Goal: Information Seeking & Learning: Find specific fact

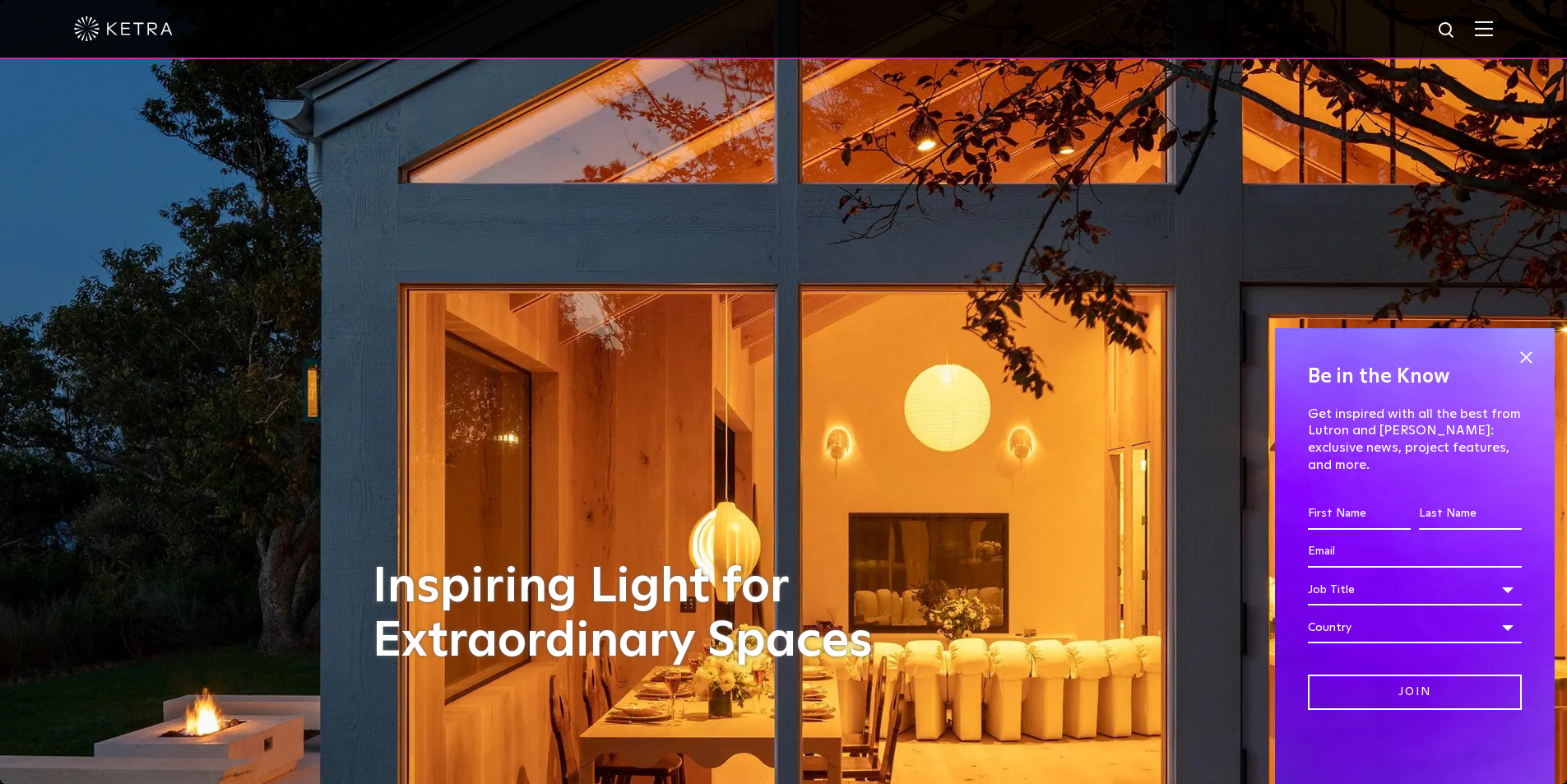
click at [1474, 28] on div at bounding box center [784, 29] width 1420 height 57
click at [1458, 25] on img at bounding box center [1447, 31] width 21 height 21
type input "CM"
click at [1395, 18] on button "Search" at bounding box center [1407, 30] width 25 height 25
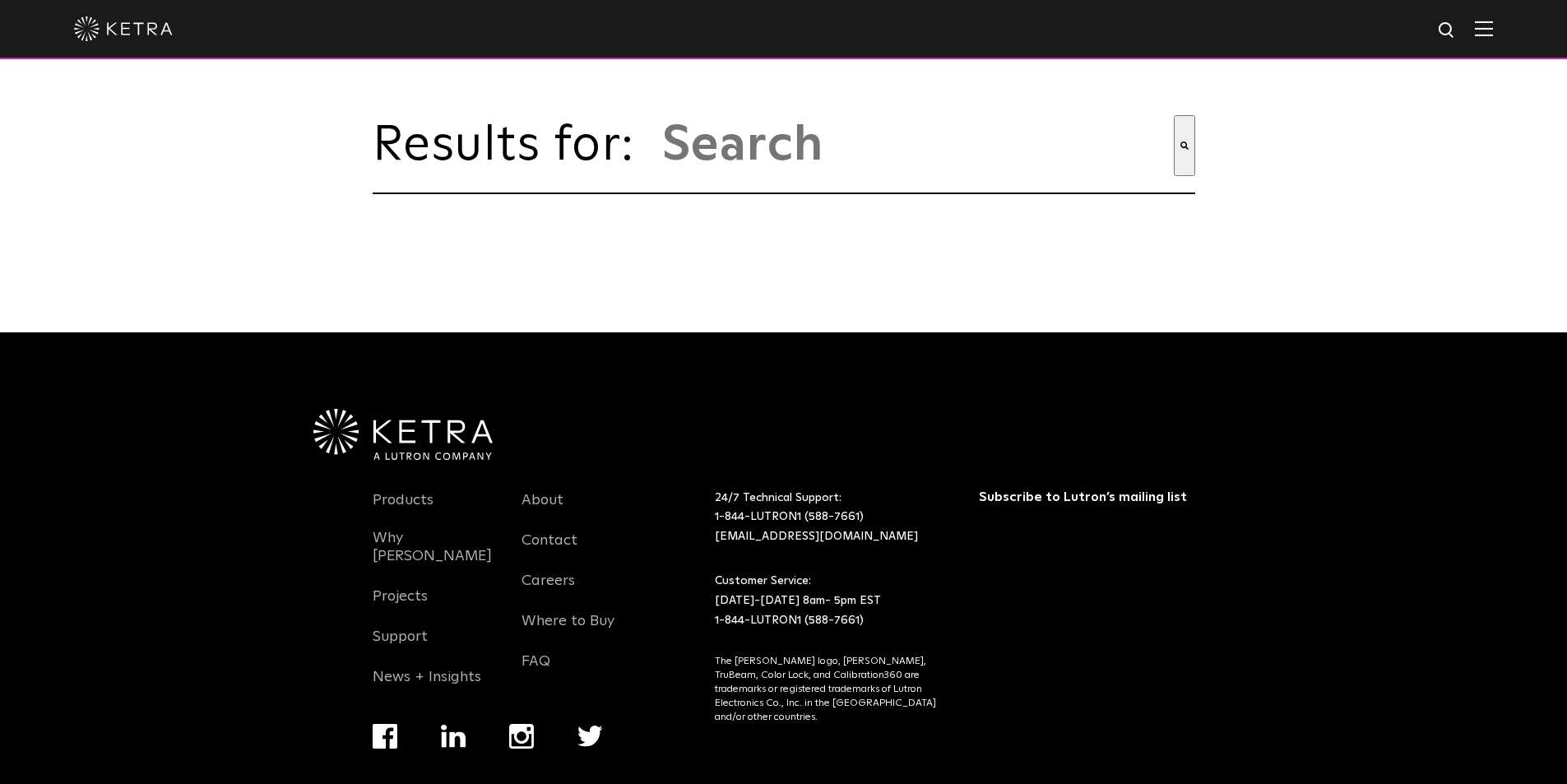
type input "cm"
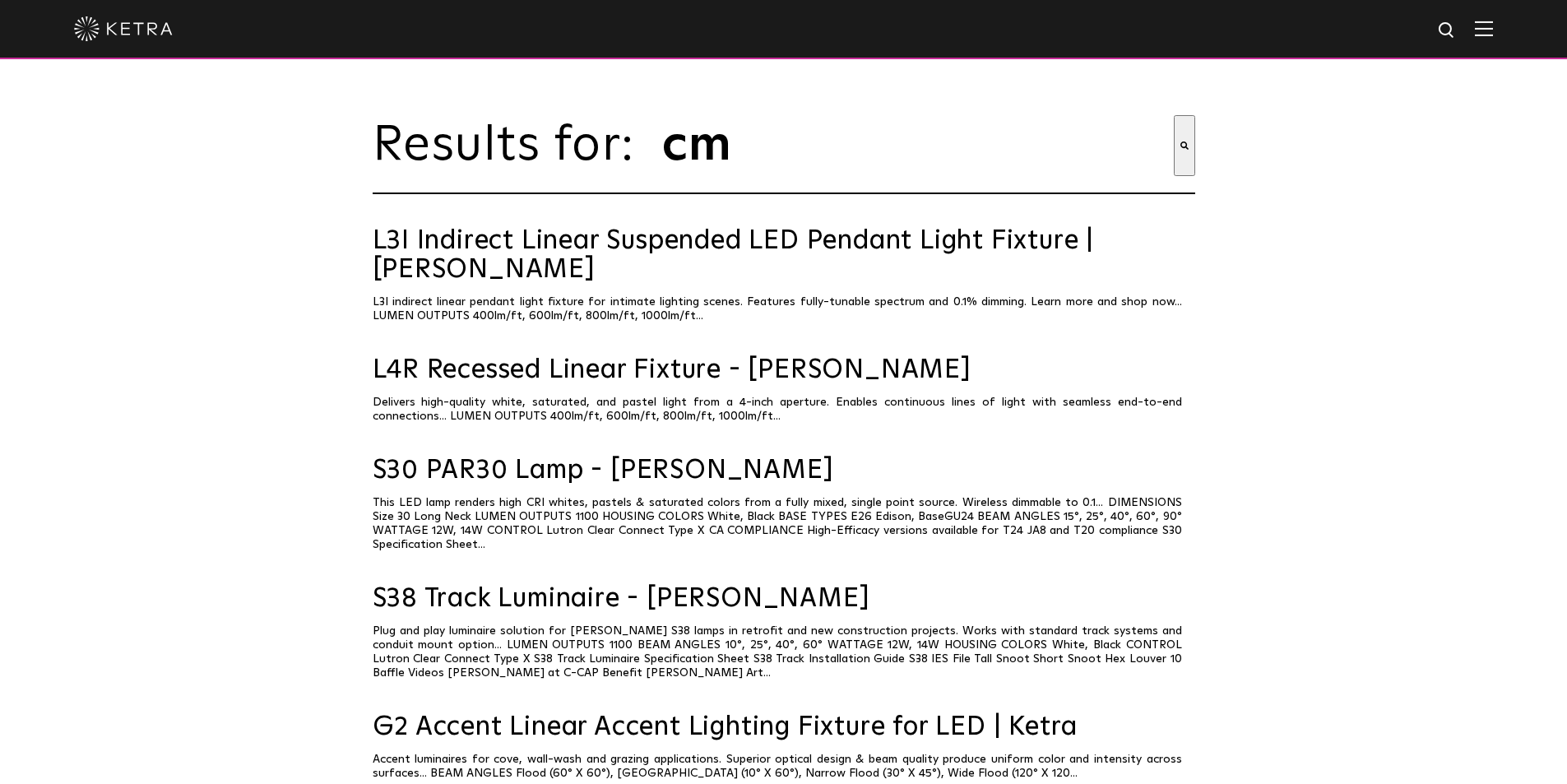
click at [1445, 31] on div at bounding box center [784, 29] width 1420 height 57
click at [1458, 27] on img at bounding box center [1447, 31] width 21 height 21
type input "c"
type input "CM-G2"
click at [1400, 18] on button "Search" at bounding box center [1412, 30] width 25 height 25
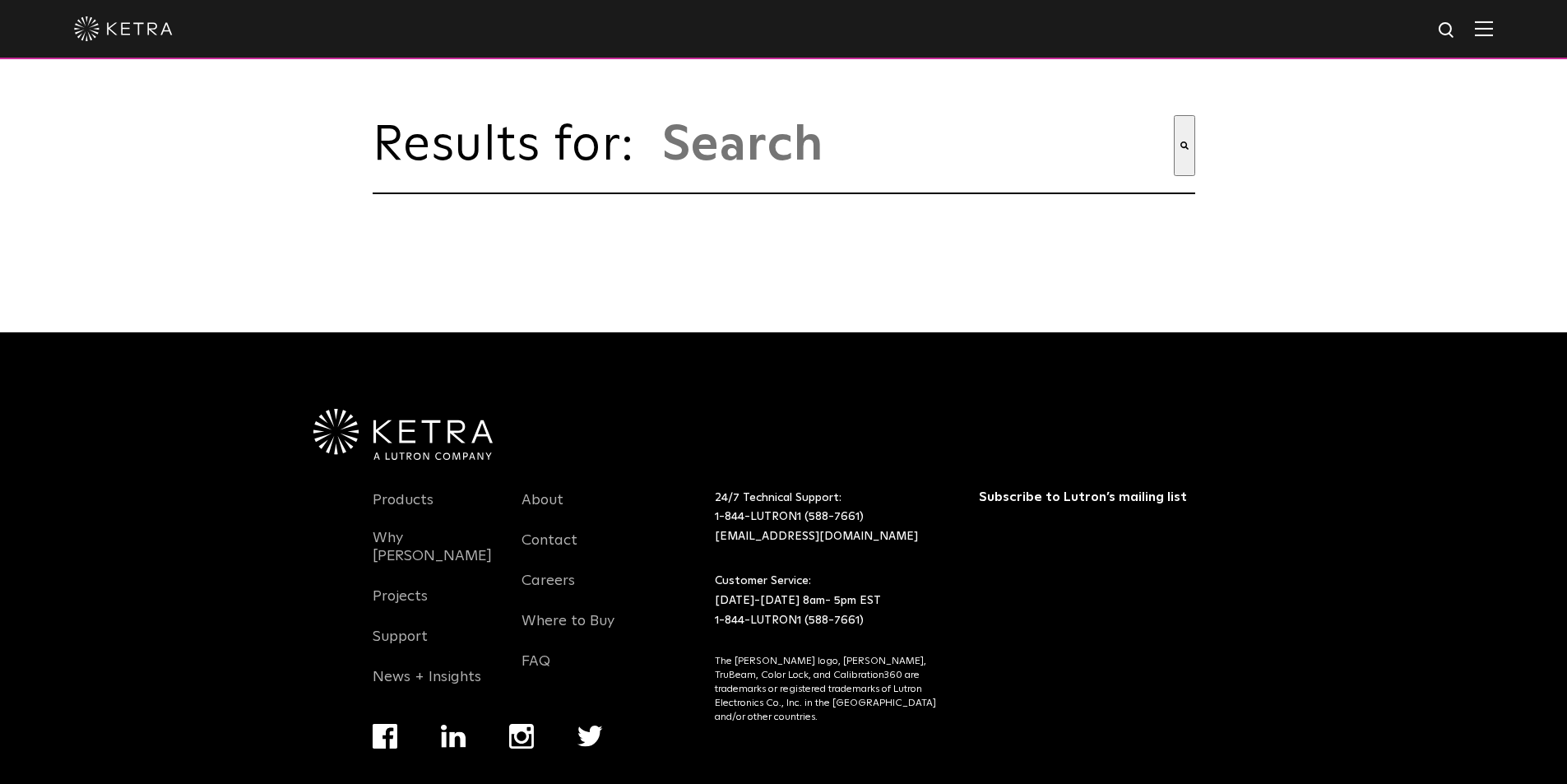
type input "cm-g2"
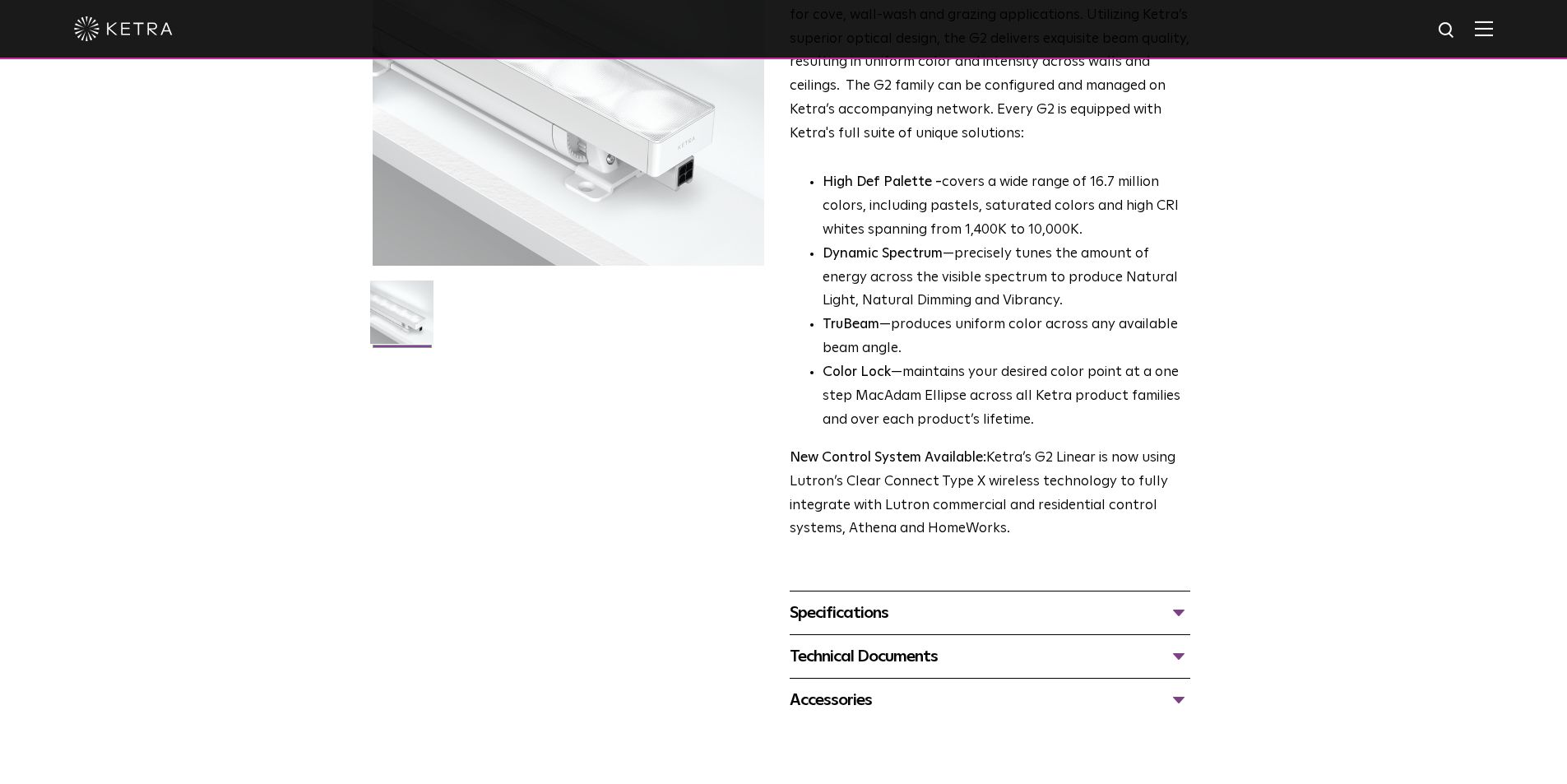
scroll to position [411, 0]
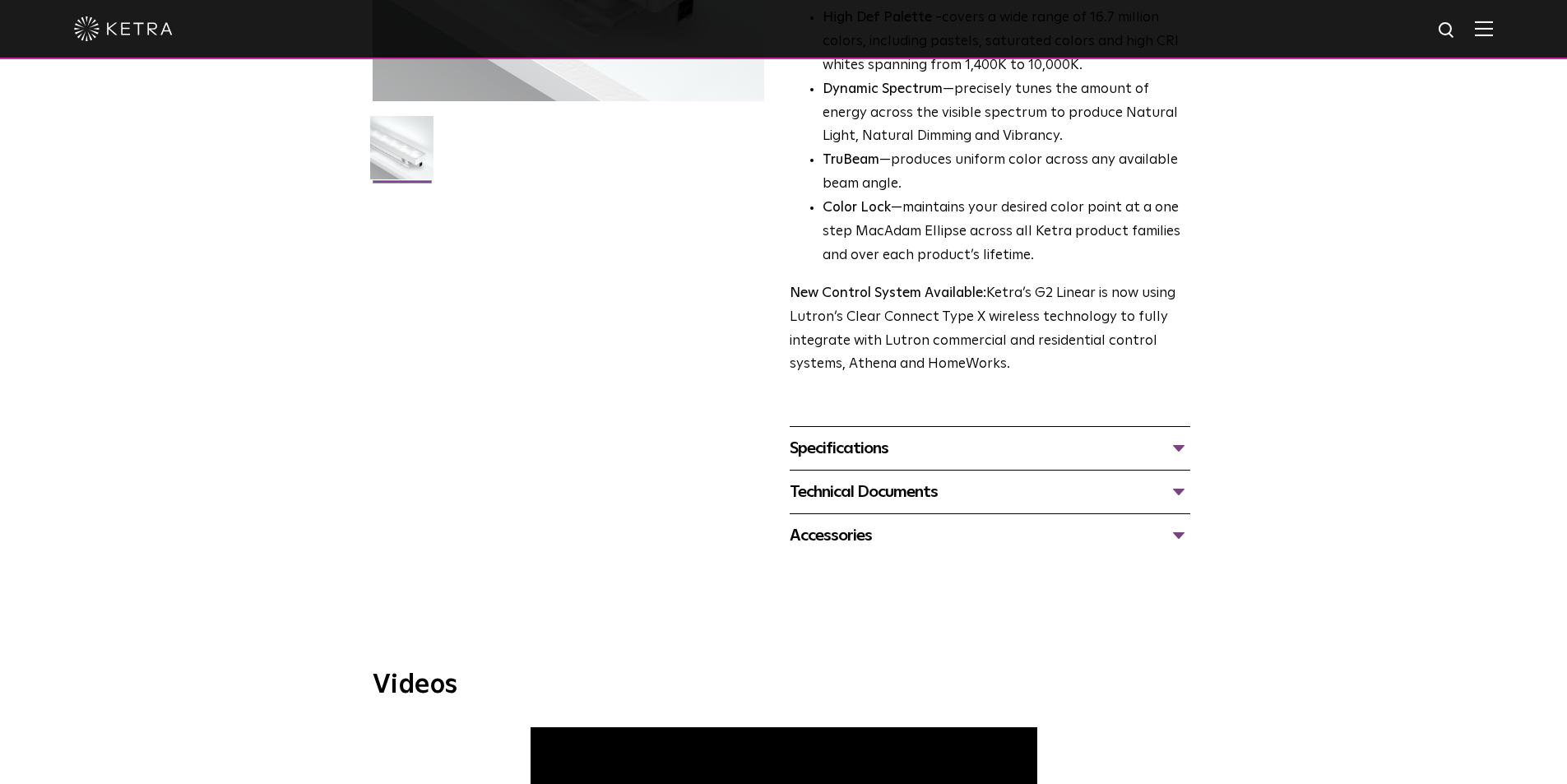
click at [878, 453] on div "Specifications" at bounding box center [990, 448] width 401 height 27
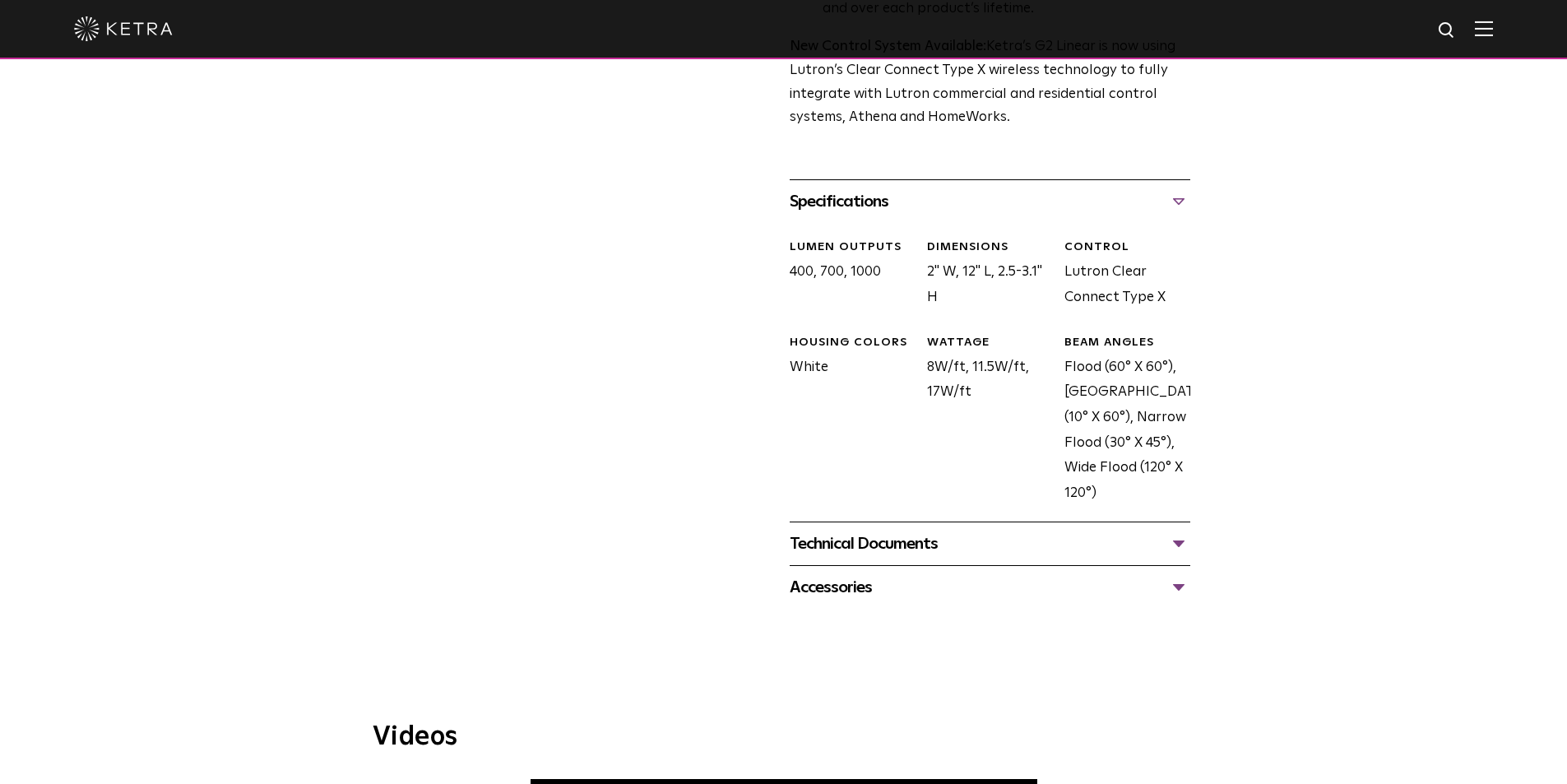
scroll to position [740, 0]
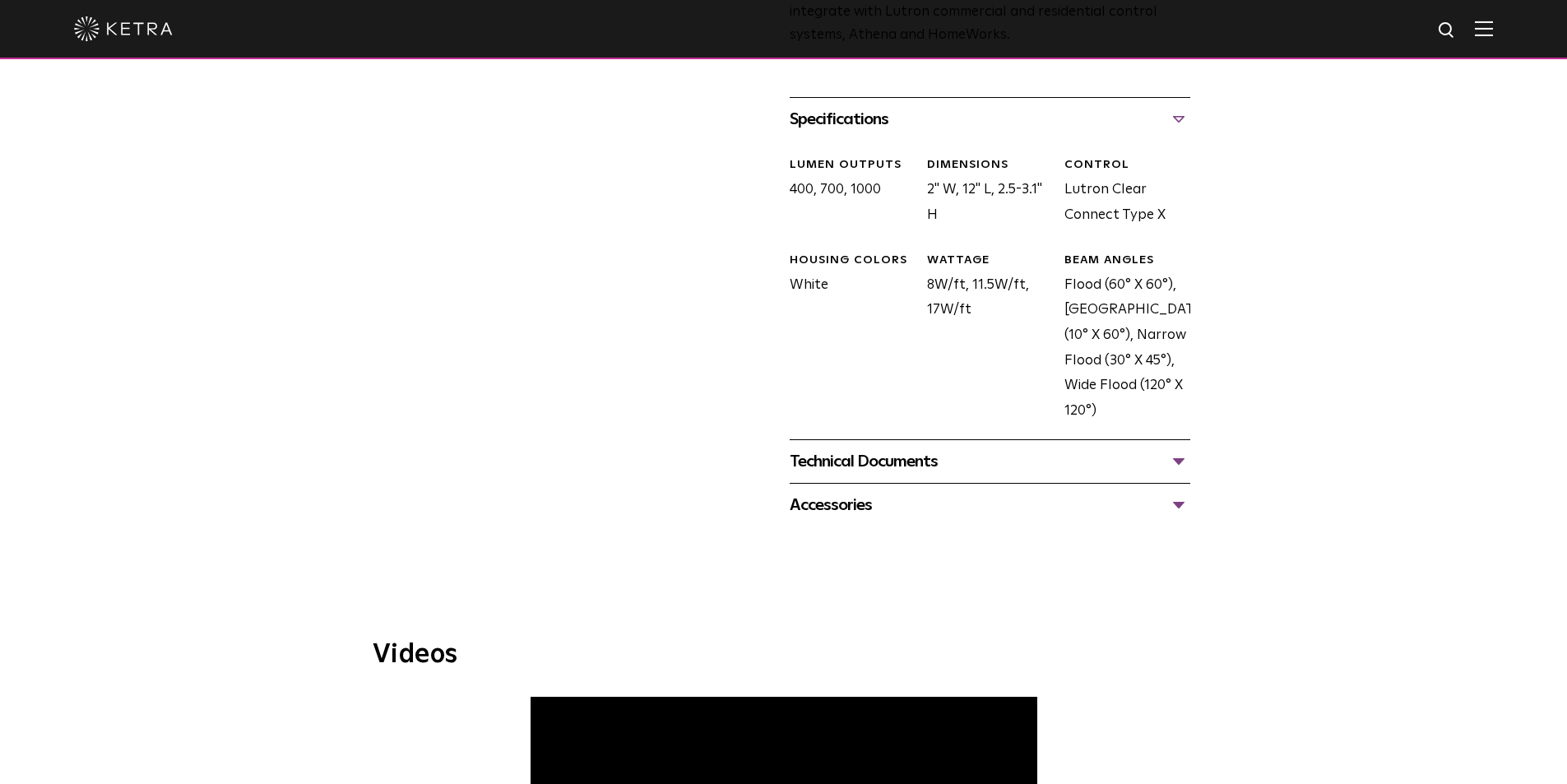
click at [917, 466] on div "Technical Documents" at bounding box center [990, 461] width 401 height 27
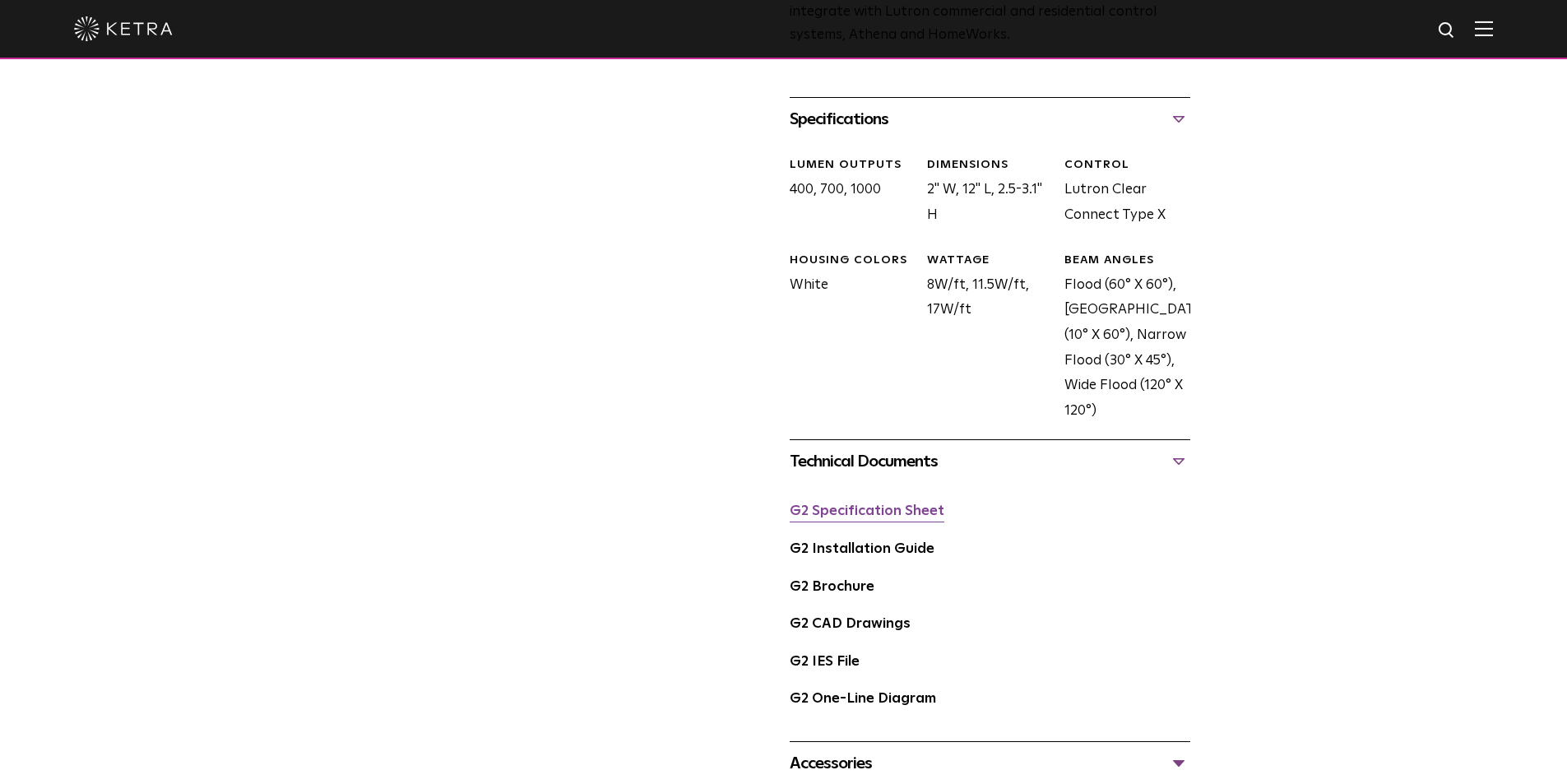
click at [927, 512] on link "G2 Specification Sheet" at bounding box center [866, 510] width 155 height 14
